Goal: Information Seeking & Learning: Check status

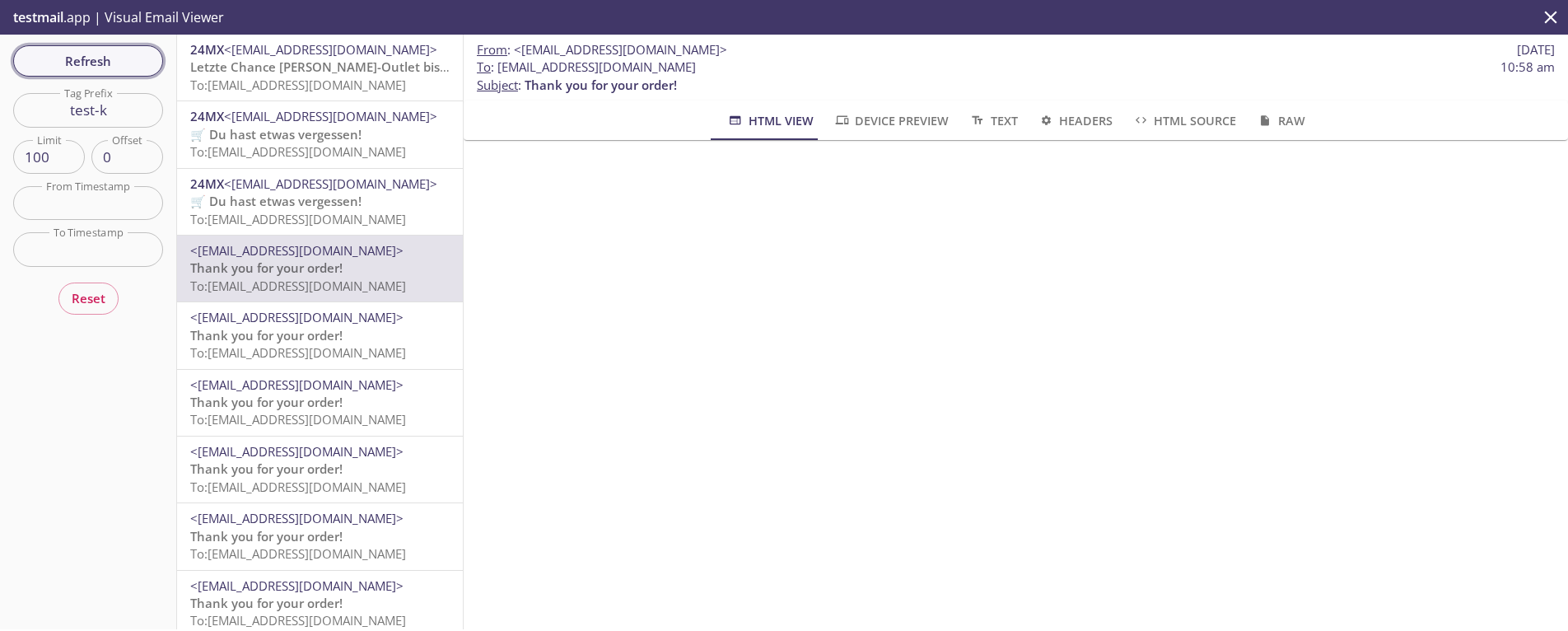
click at [101, 64] on span "Refresh" at bounding box center [88, 61] width 123 height 22
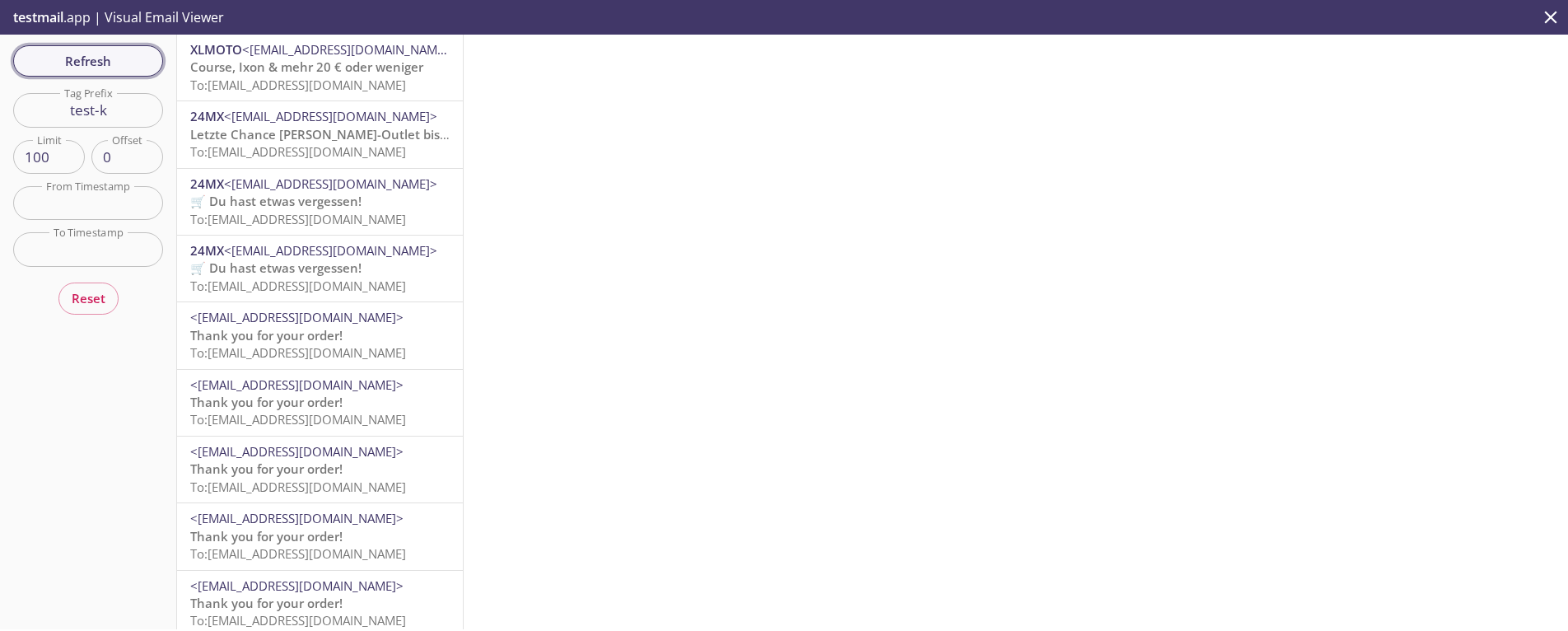
click at [84, 56] on span "Refresh" at bounding box center [88, 61] width 123 height 22
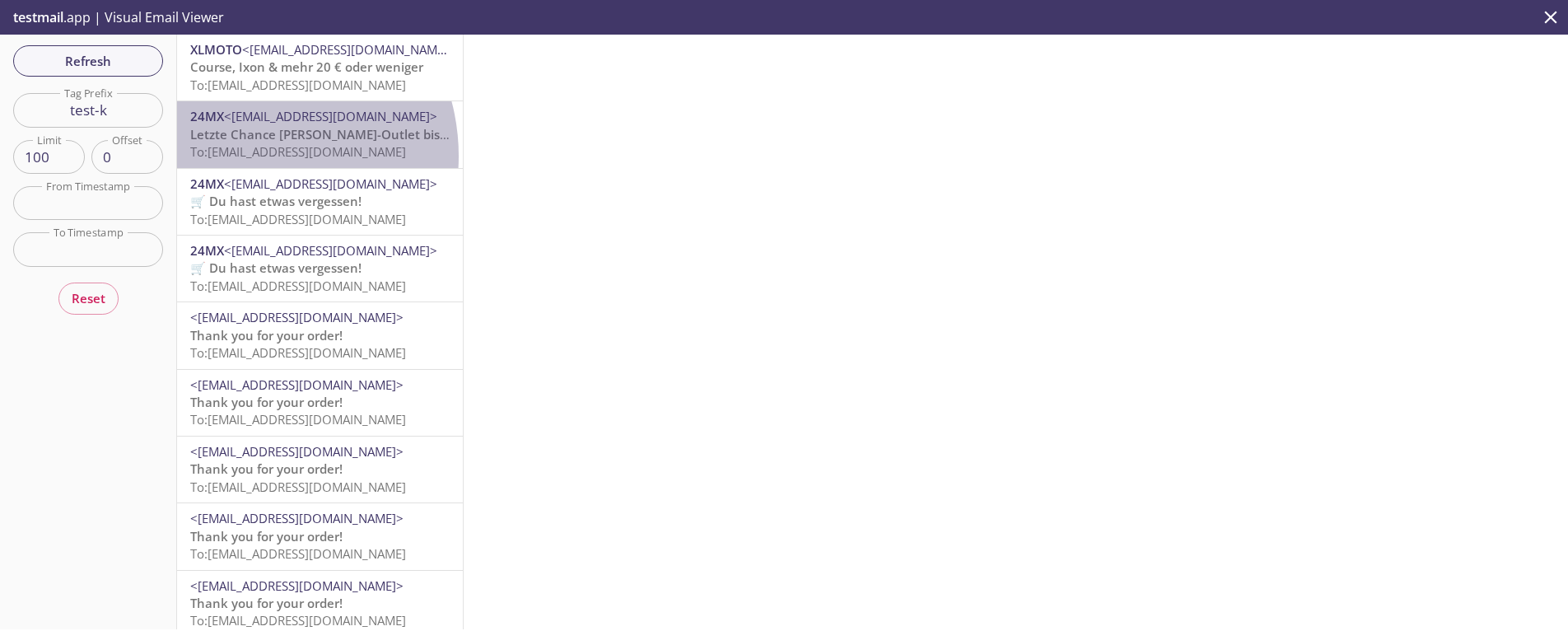
click at [243, 155] on span "To: [EMAIL_ADDRESS][DOMAIN_NAME]" at bounding box center [298, 152] width 216 height 16
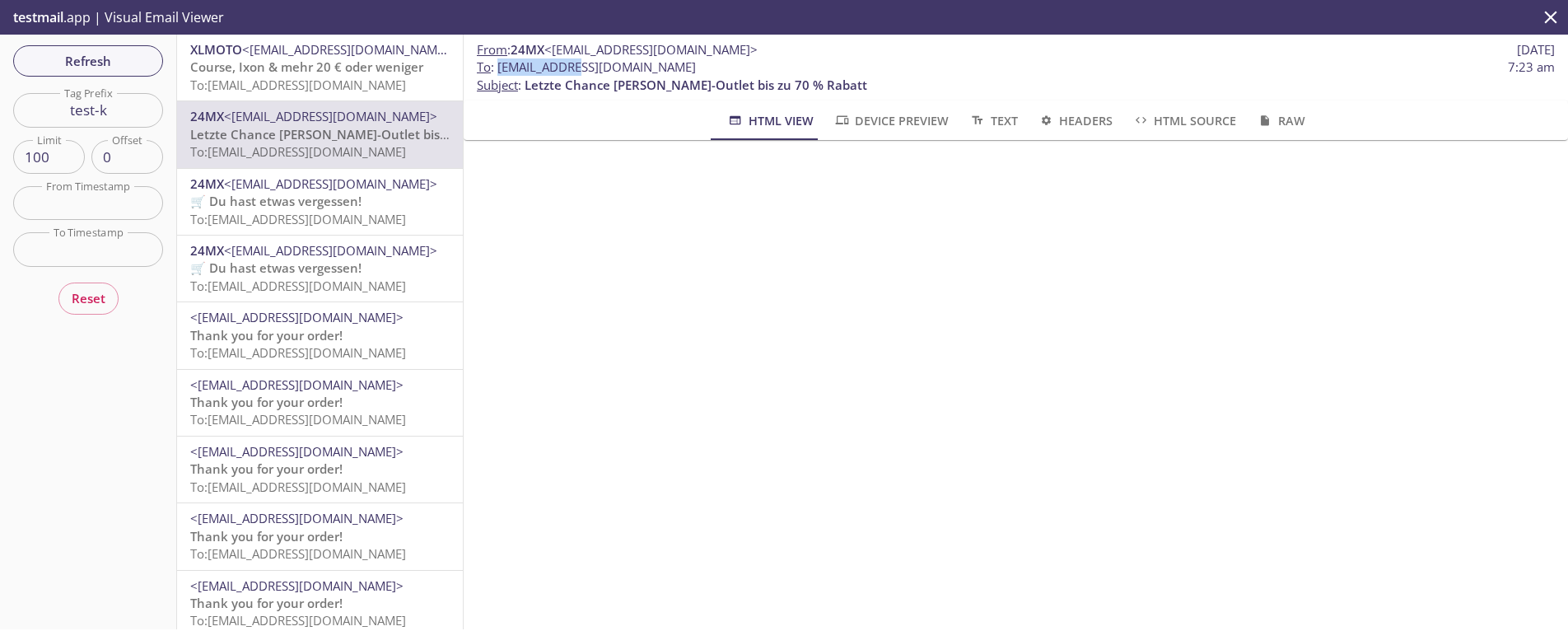
drag, startPoint x: 499, startPoint y: 67, endPoint x: 567, endPoint y: 67, distance: 68.0
click at [567, 67] on span "To : [EMAIL_ADDRESS][DOMAIN_NAME]" at bounding box center [586, 66] width 219 height 17
copy span "9xvbn.test-k"
drag, startPoint x: 140, startPoint y: 103, endPoint x: 20, endPoint y: 94, distance: 120.3
click at [16, 98] on input "test-k" at bounding box center [88, 109] width 150 height 34
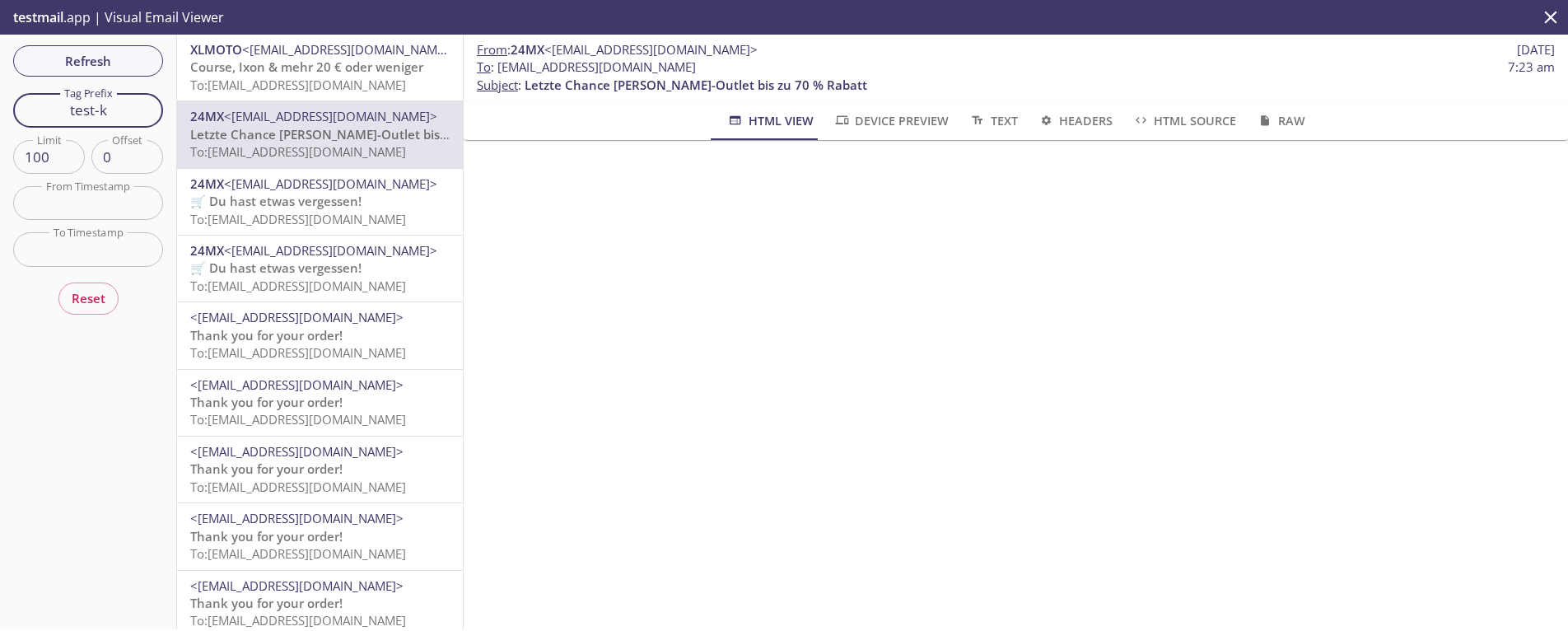
paste input "9xvbn."
type input "9xvbn.test-k"
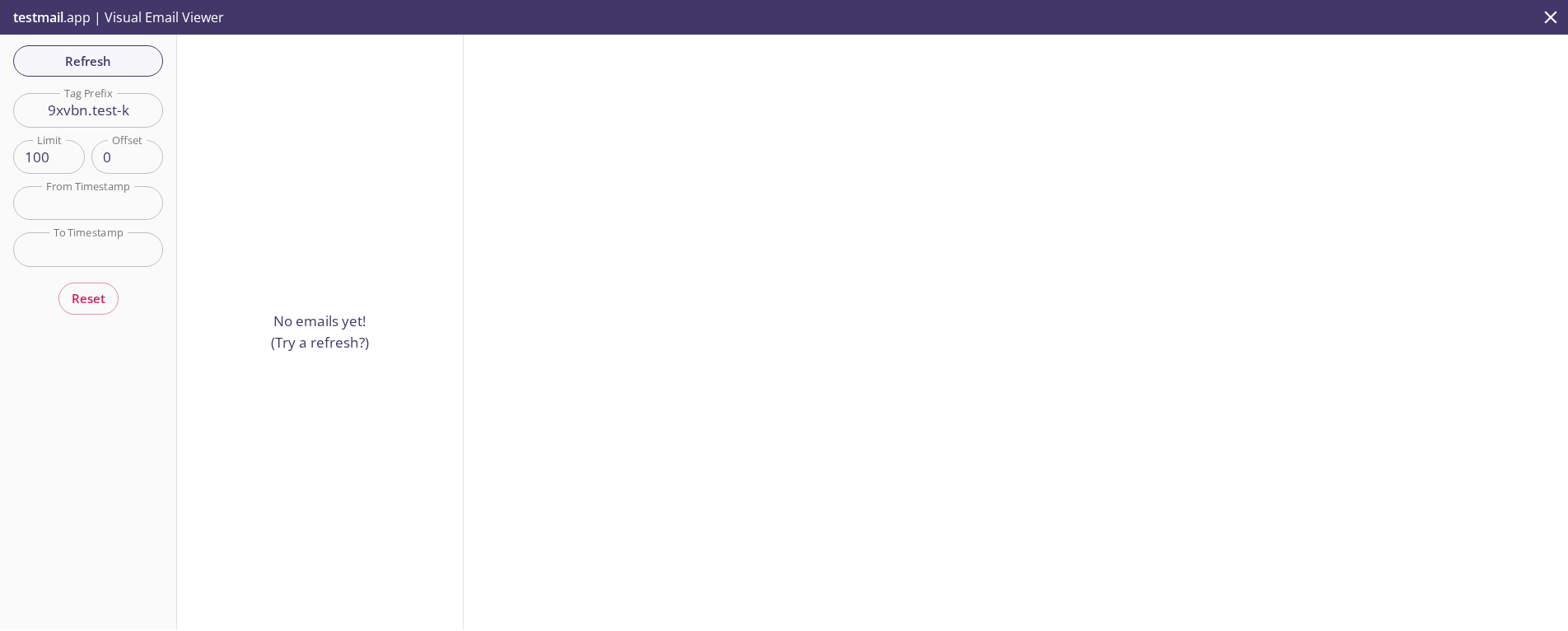
click at [146, 100] on input "9xvbn.test-k" at bounding box center [88, 109] width 150 height 34
drag, startPoint x: 142, startPoint y: 107, endPoint x: -4, endPoint y: 101, distance: 146.1
click at [0, 101] on html ".cls-1 { fill: #6d5ca8; } .cls-2 { fill: #3fc191; } .cls-3 { fill: #3b4752; } .…" at bounding box center [784, 315] width 1568 height 631
click at [85, 64] on span "Refresh" at bounding box center [88, 61] width 123 height 22
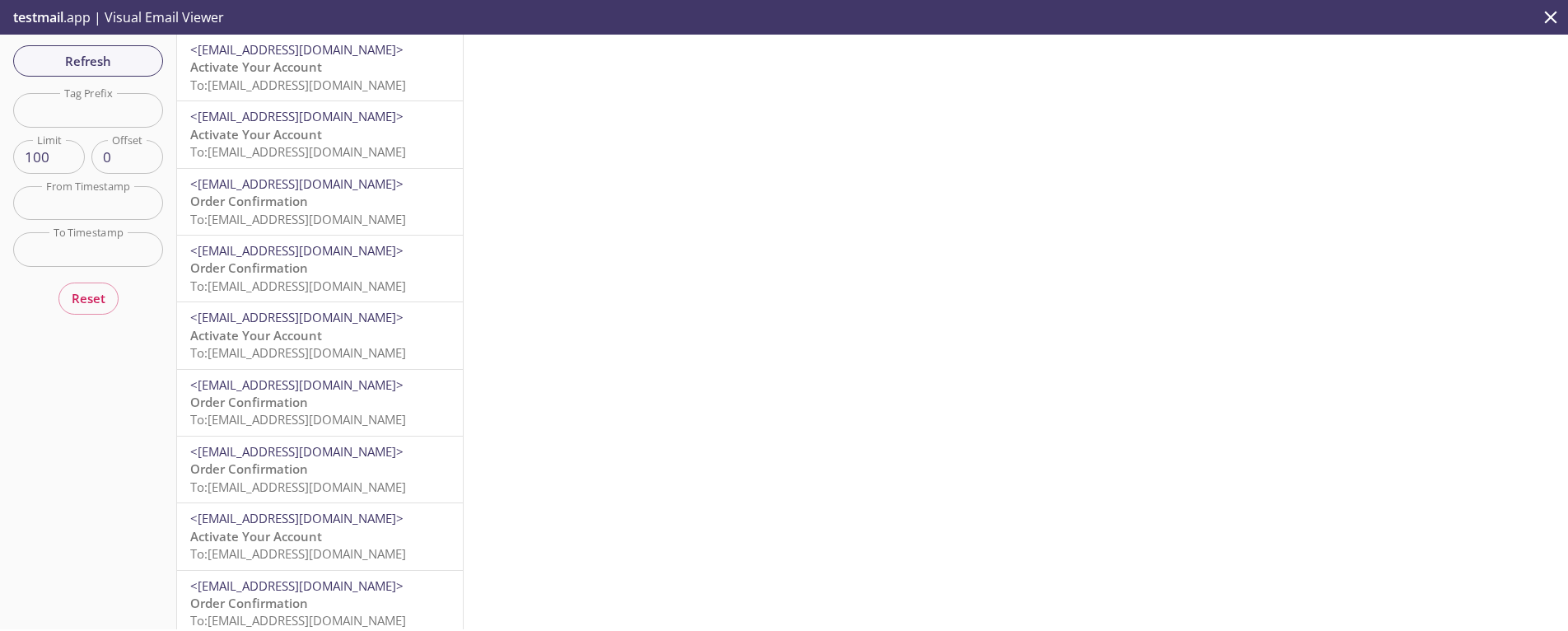
click at [268, 69] on span "Activate Your Account" at bounding box center [255, 66] width 132 height 16
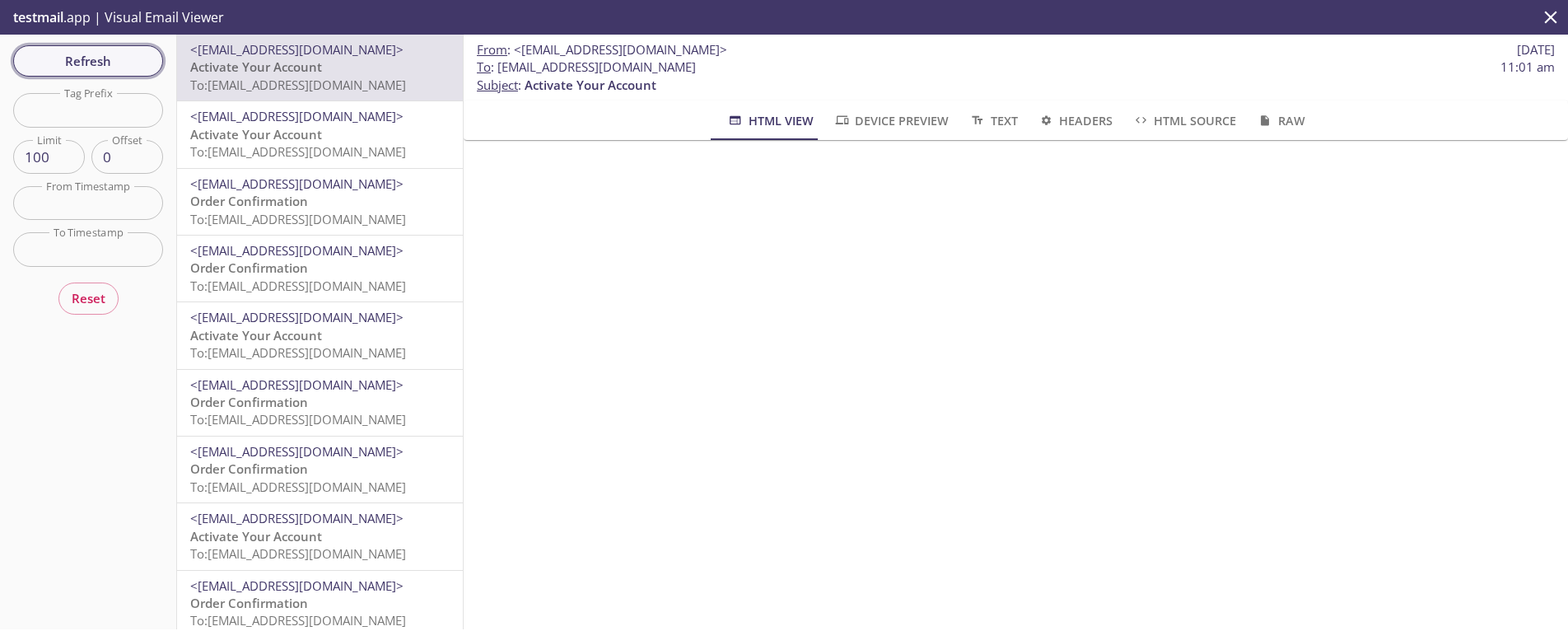
click at [74, 59] on span "Refresh" at bounding box center [88, 61] width 123 height 22
